Goal: Transaction & Acquisition: Subscribe to service/newsletter

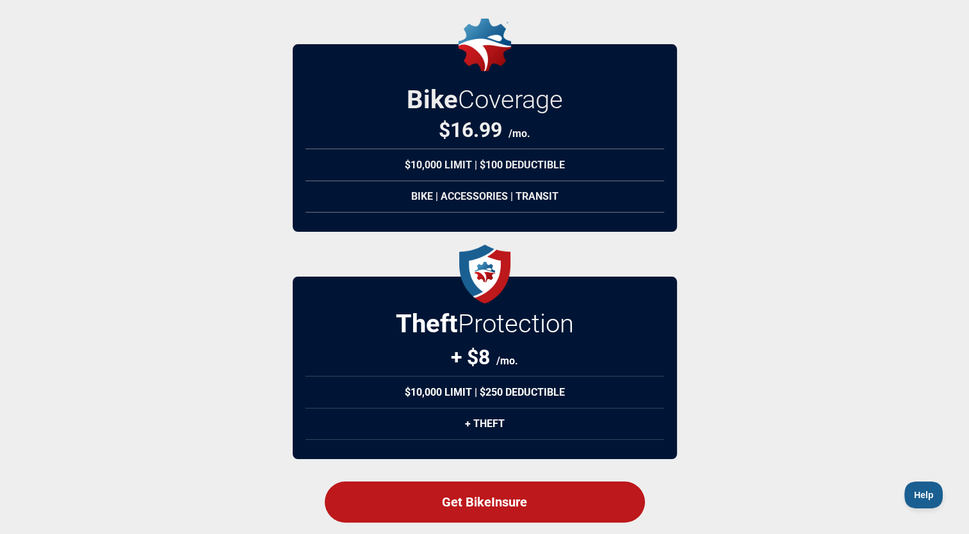
scroll to position [174, 0]
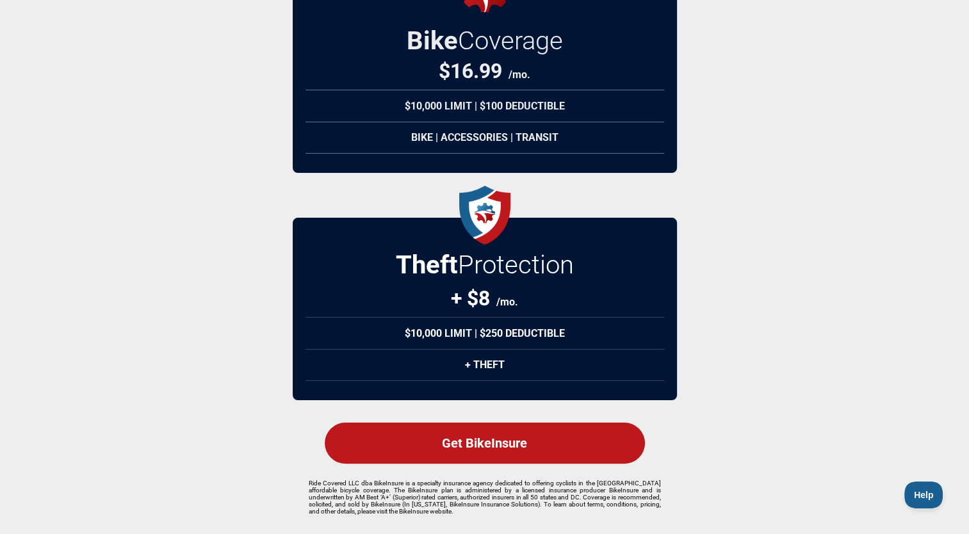
click at [469, 438] on div "Get BikeInsure" at bounding box center [485, 443] width 320 height 41
